Goal: Information Seeking & Learning: Find specific fact

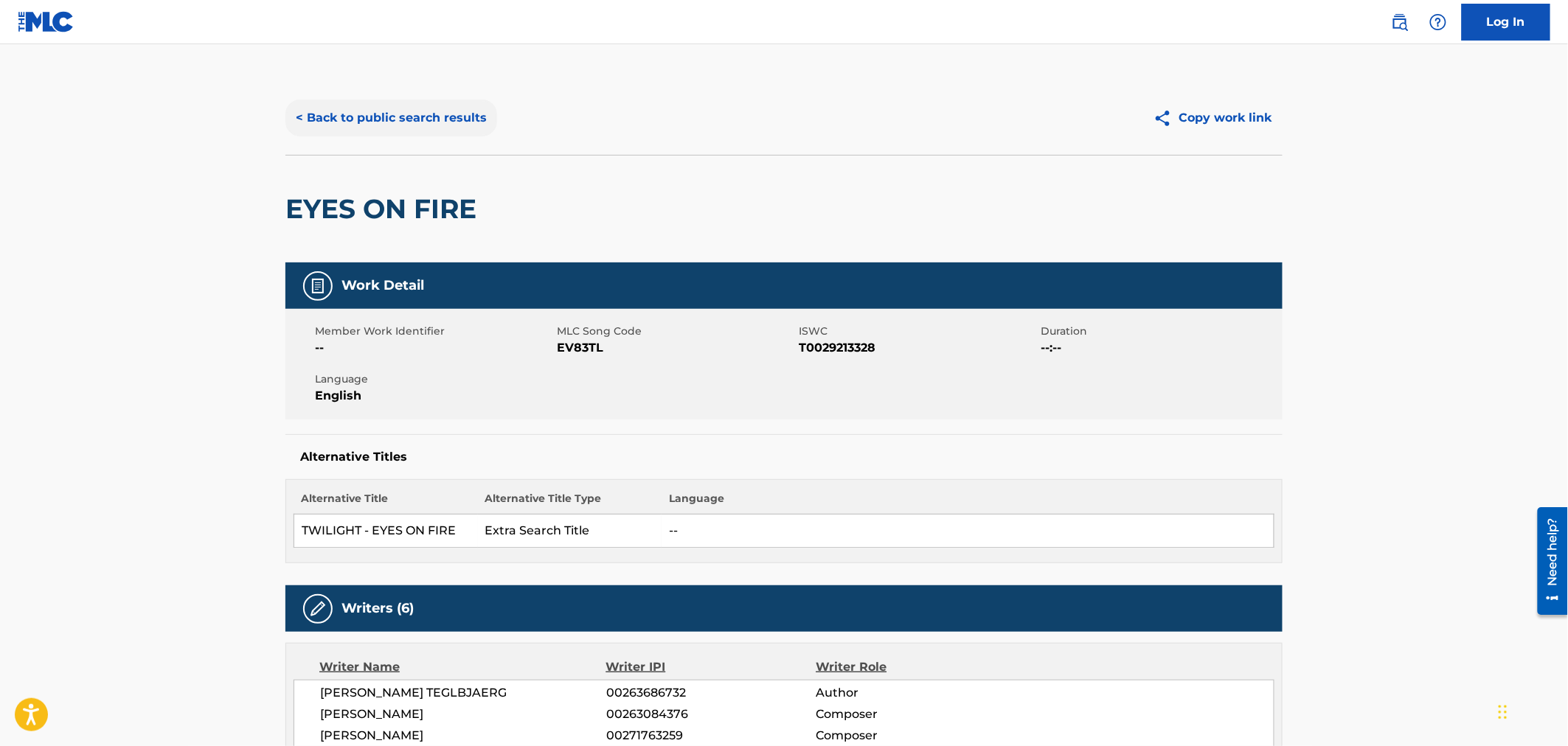
click at [315, 120] on button "< Back to public search results" at bounding box center [392, 118] width 212 height 37
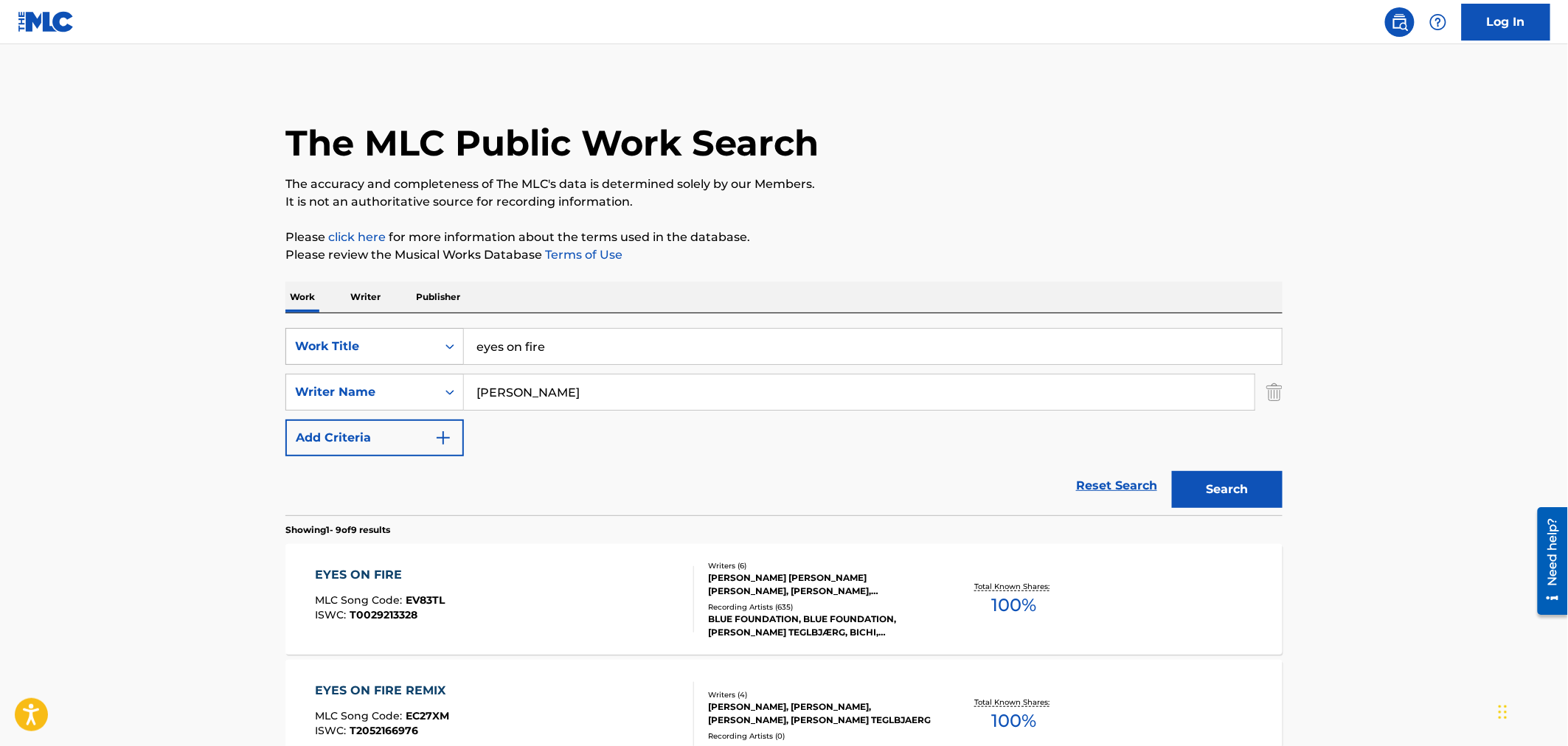
drag, startPoint x: 595, startPoint y: 349, endPoint x: 340, endPoint y: 343, distance: 255.1
click at [345, 346] on div "SearchWithCriteria8fd536a0-992c-4c28-8936-fdcd1cbc3d42 Work Title eyes on fire" at bounding box center [784, 346] width 997 height 37
type input "n"
type input "measure of a man"
type input "caesar-su"
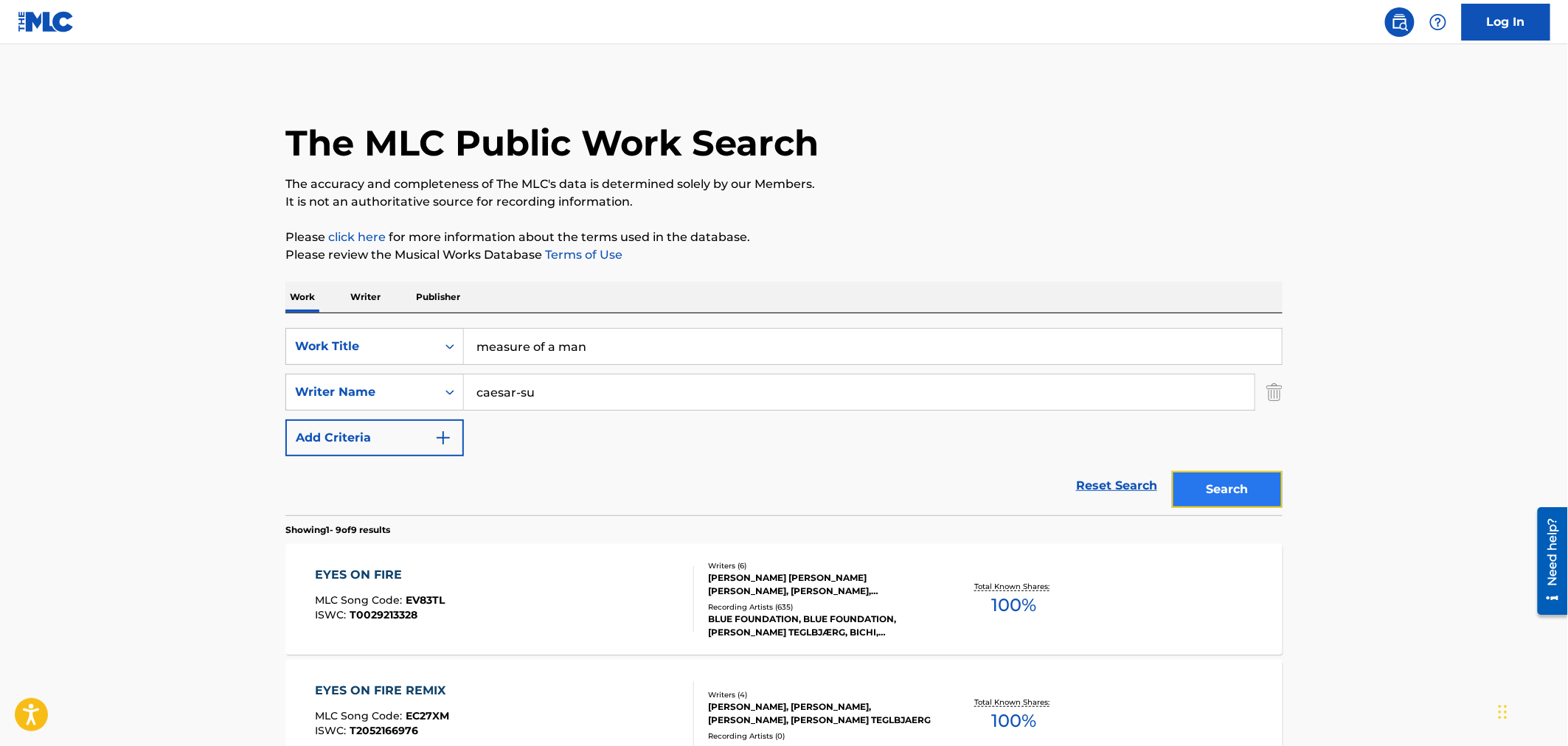
click at [1235, 492] on button "Search" at bounding box center [1228, 489] width 111 height 37
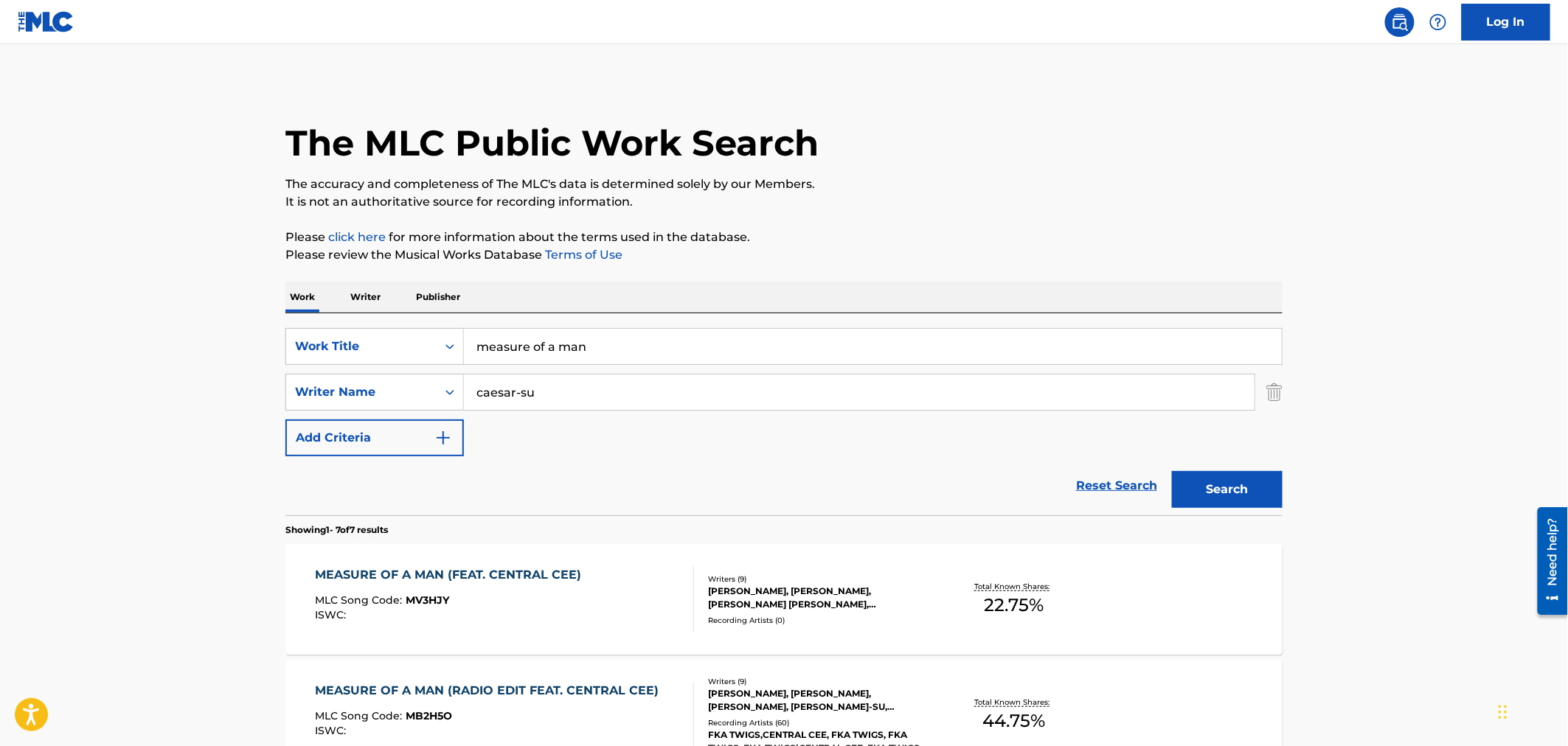
click at [663, 585] on div "MEASURE OF A MAN (FEAT. CENTRAL CEE) MLC Song Code : MV3HJY ISWC :" at bounding box center [505, 599] width 379 height 66
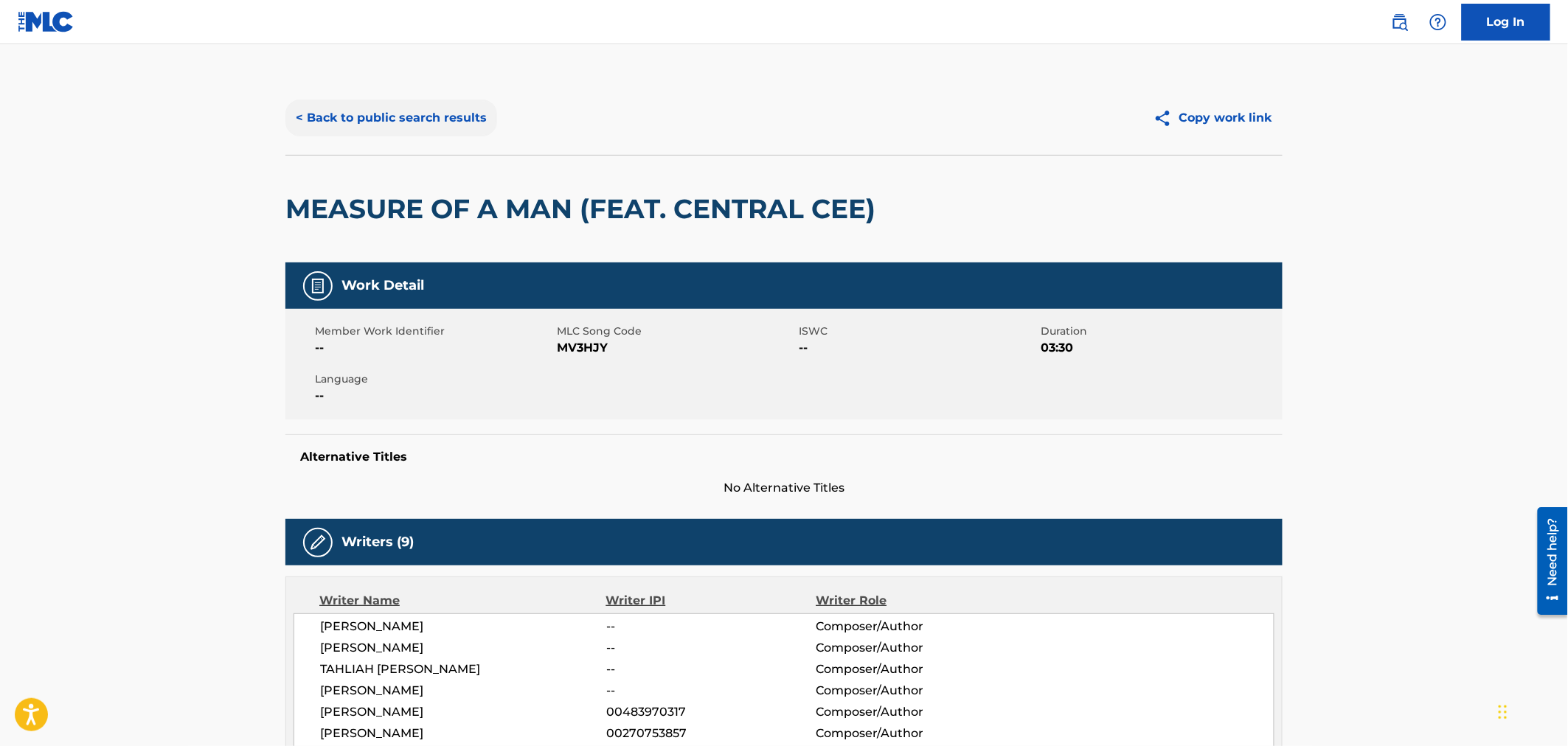
click at [321, 118] on button "< Back to public search results" at bounding box center [392, 118] width 212 height 37
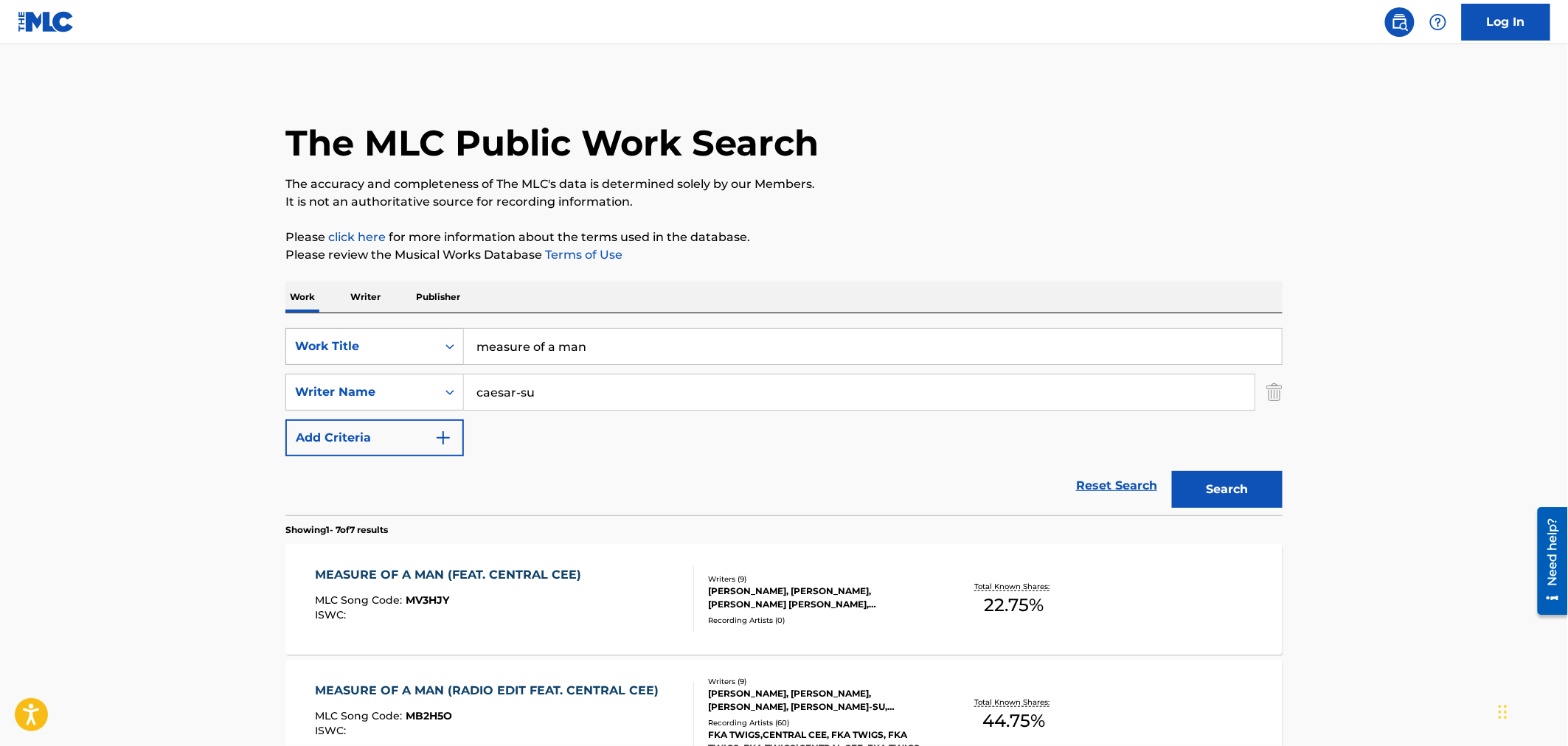
drag, startPoint x: 596, startPoint y: 344, endPoint x: 322, endPoint y: 345, distance: 274.0
click at [322, 345] on div "SearchWithCriteria8fd536a0-992c-4c28-8936-fdcd1cbc3d42 Work Title measure of a …" at bounding box center [784, 346] width 997 height 37
type input "bad habits"
click at [1208, 483] on button "Search" at bounding box center [1228, 489] width 111 height 37
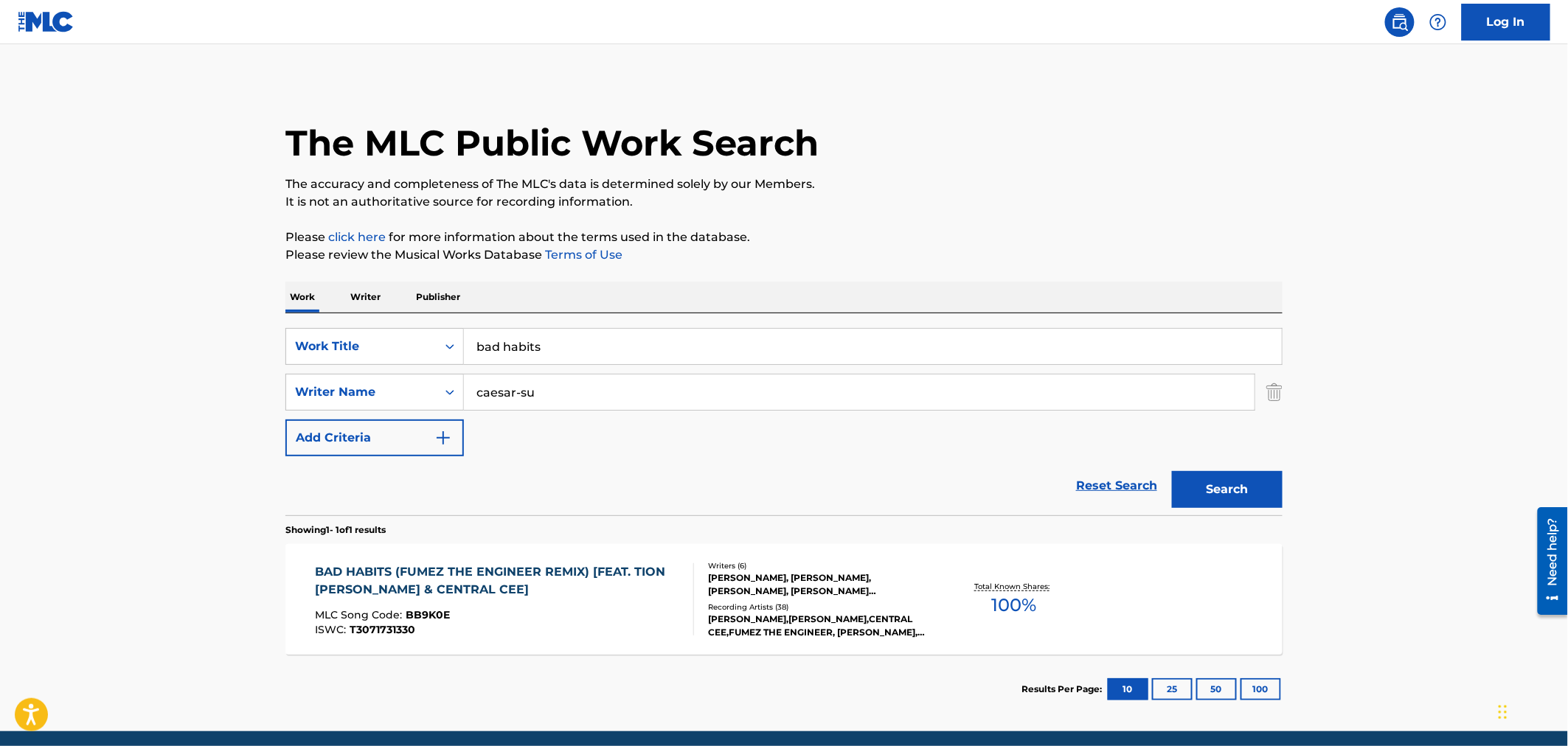
click at [581, 568] on div "BAD HABITS (FUMEZ THE ENGINEER REMIX) [FEAT. TION [PERSON_NAME] & CENTRAL CEE]" at bounding box center [499, 580] width 367 height 36
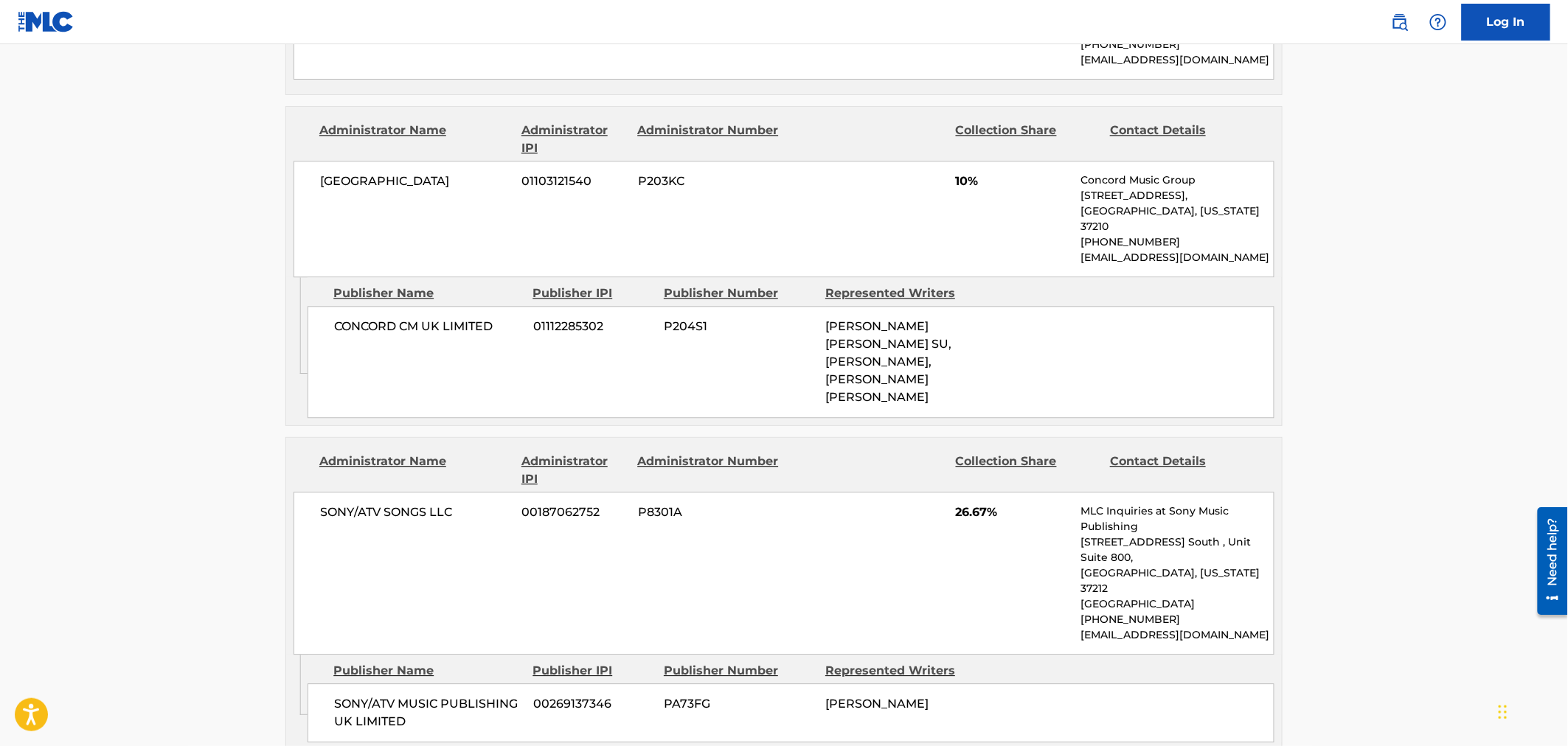
scroll to position [1392, 0]
